Goal: Information Seeking & Learning: Learn about a topic

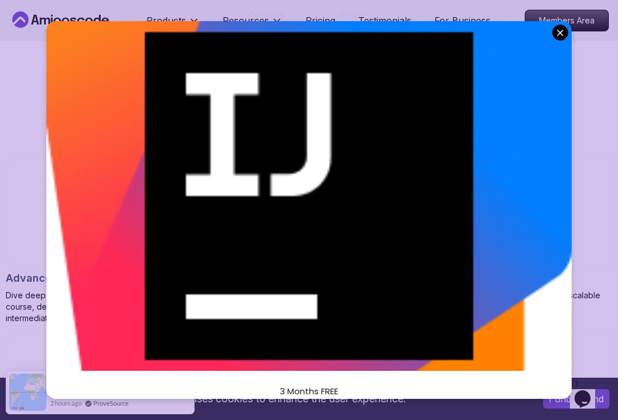
scroll to position [1060, 0]
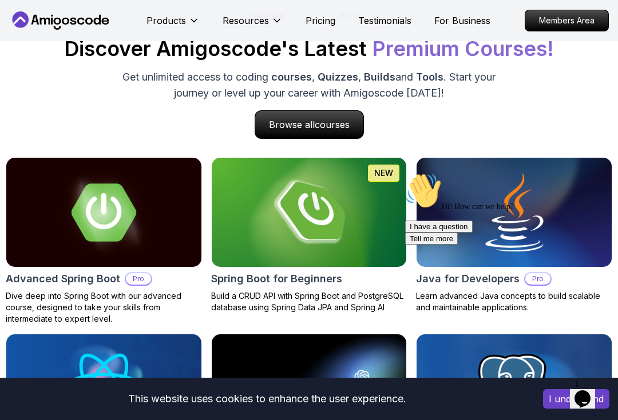
click at [431, 152] on div "Courses Builds Discover Amigoscode's Latest Premium Courses! Get unlimited acce…" at bounding box center [309, 252] width 606 height 498
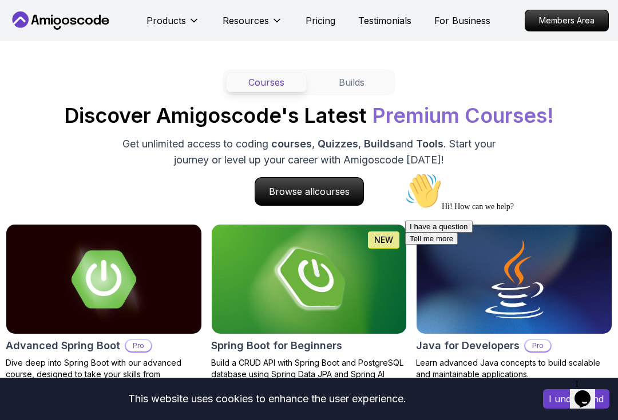
scroll to position [993, 0]
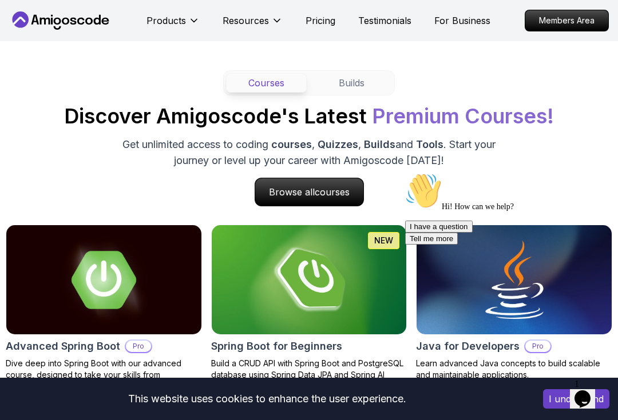
click at [343, 199] on p "Browse all courses" at bounding box center [309, 191] width 108 height 27
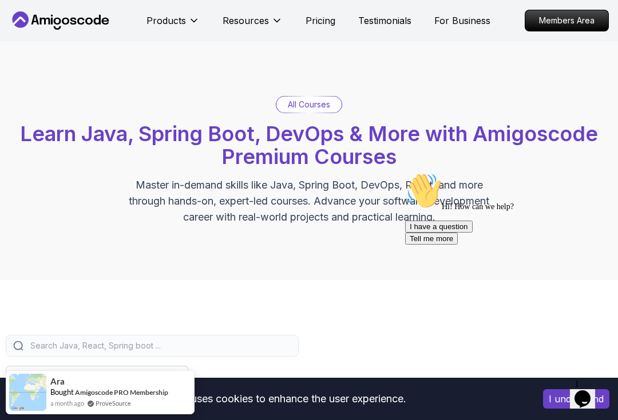
click at [186, 25] on p "Products" at bounding box center [165, 21] width 39 height 14
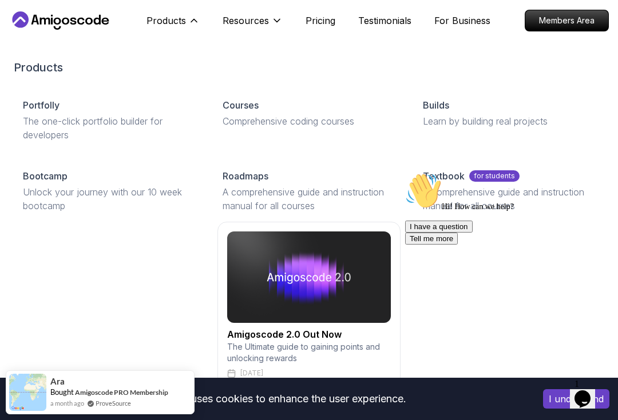
click at [341, 186] on p "A comprehensive guide and instruction manual for all courses" at bounding box center [308, 198] width 172 height 27
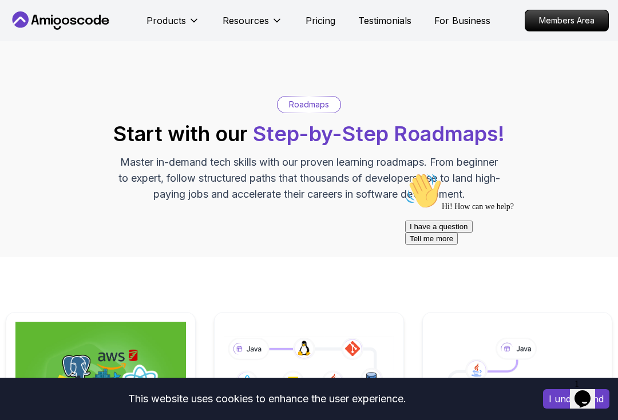
scroll to position [211, 0]
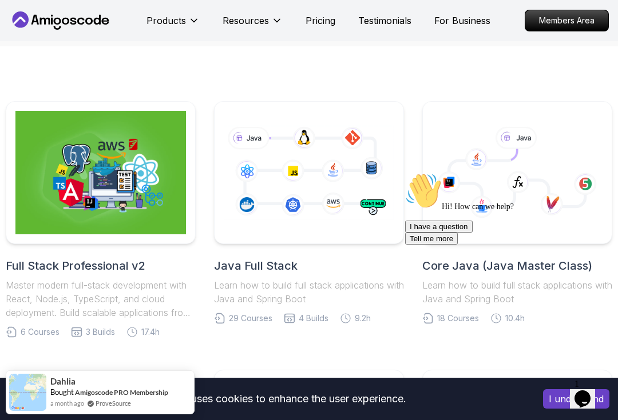
click at [336, 226] on icon at bounding box center [309, 173] width 170 height 124
click at [282, 266] on h2 "Java Full Stack" at bounding box center [309, 266] width 190 height 16
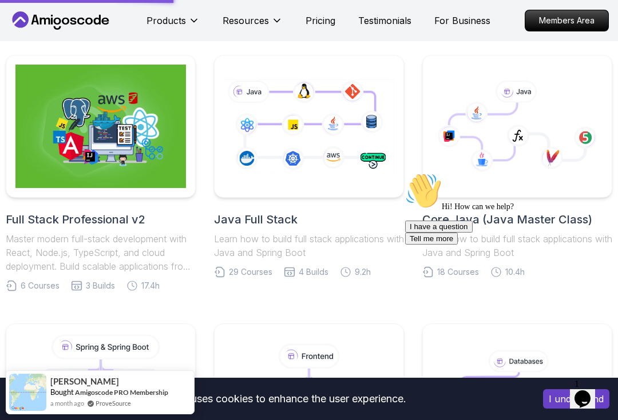
scroll to position [278, 0]
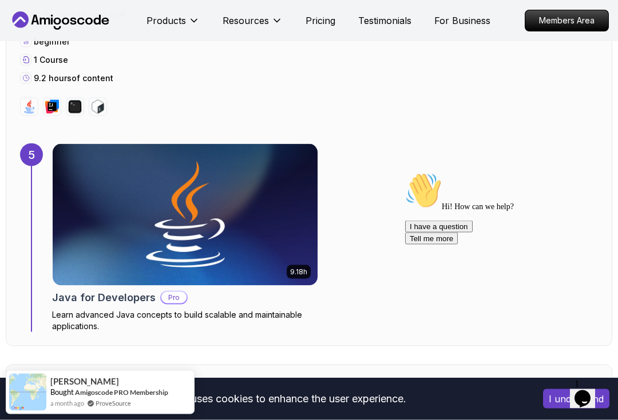
scroll to position [2542, 0]
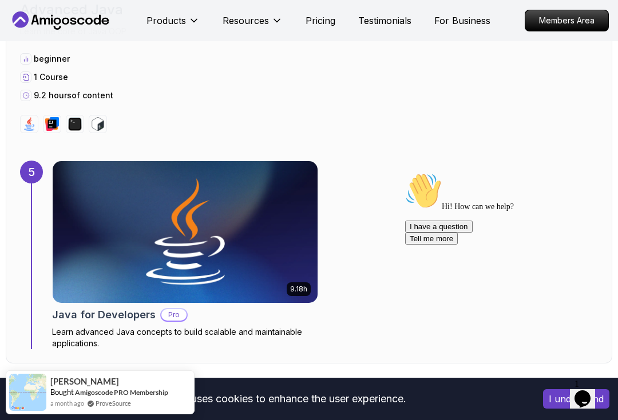
click at [93, 207] on img at bounding box center [185, 232] width 265 height 142
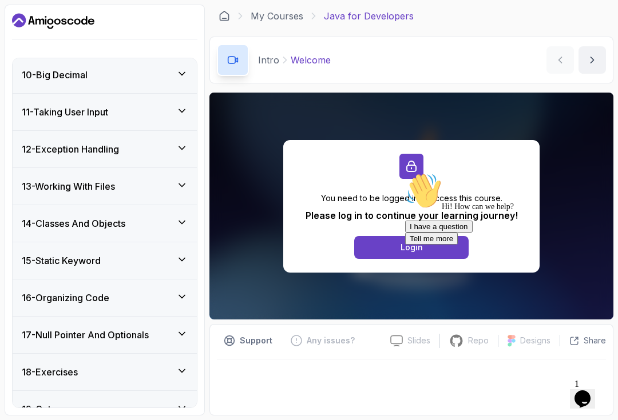
scroll to position [432, 0]
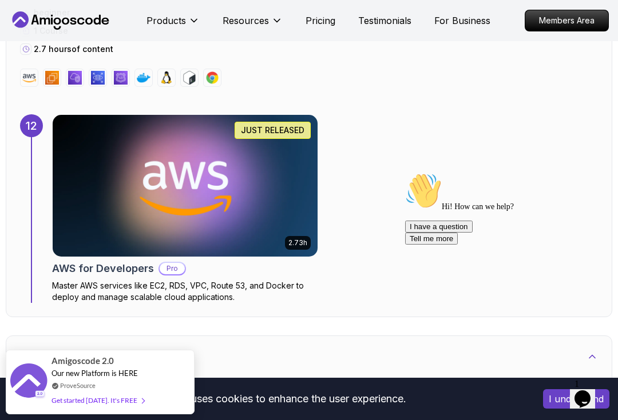
scroll to position [5886, 0]
